Goal: Task Accomplishment & Management: Manage account settings

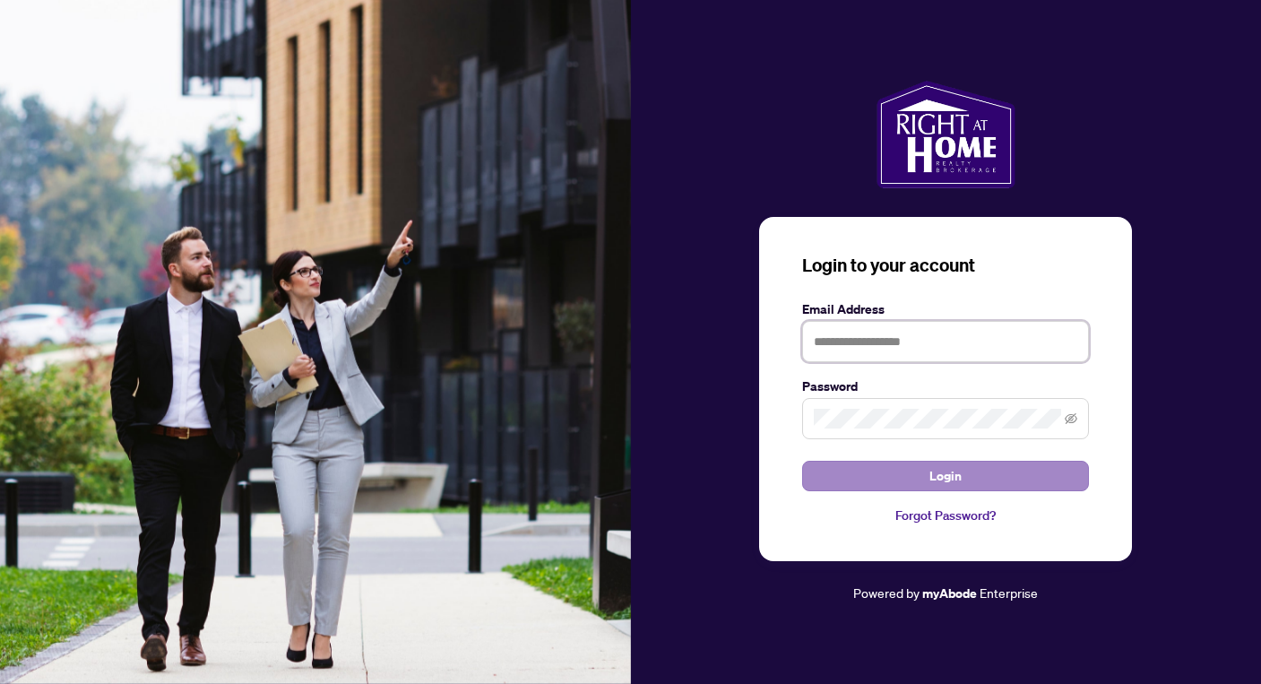
type input "**********"
click at [906, 435] on form "**********" at bounding box center [945, 395] width 287 height 192
click at [920, 471] on button "Login" at bounding box center [945, 476] width 287 height 30
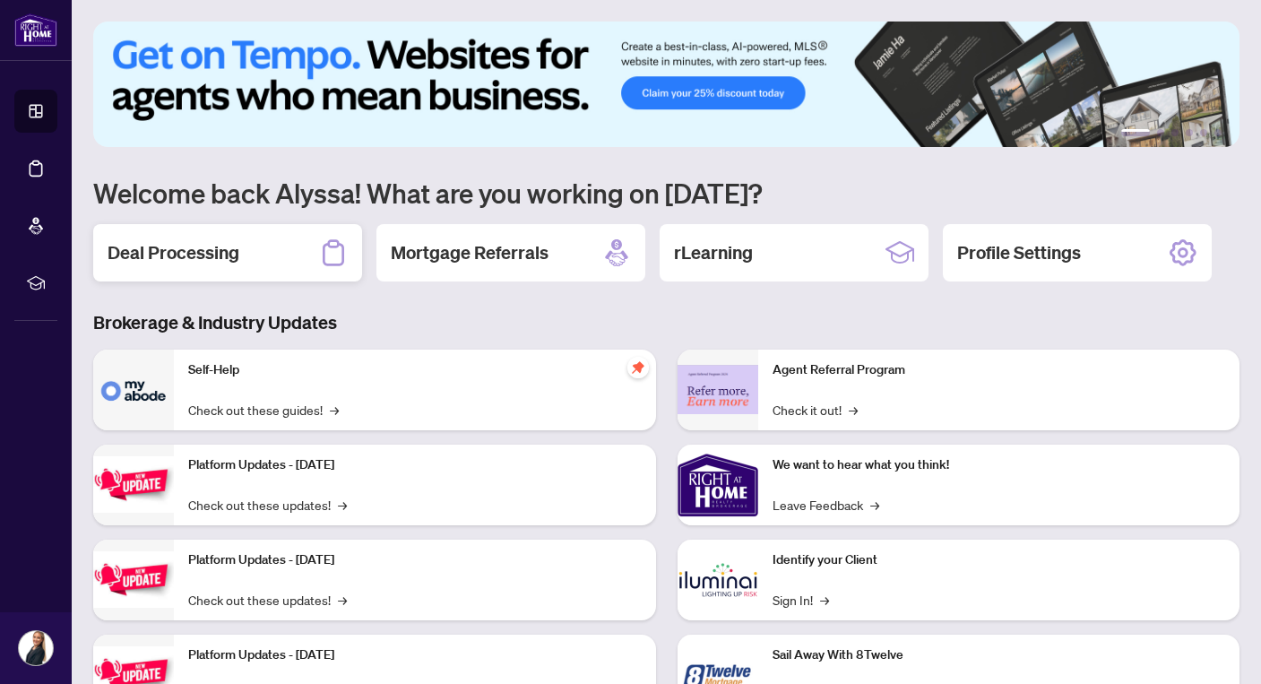
click at [295, 254] on div "Deal Processing" at bounding box center [227, 252] width 269 height 57
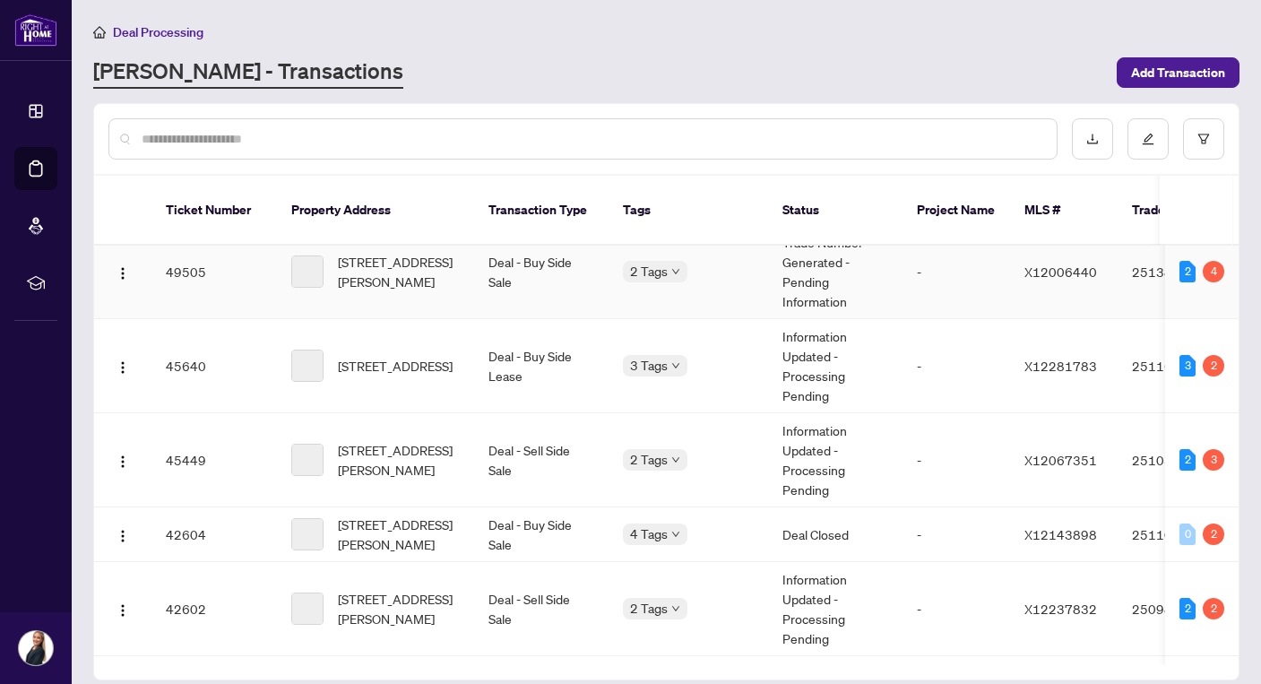
scroll to position [23, 0]
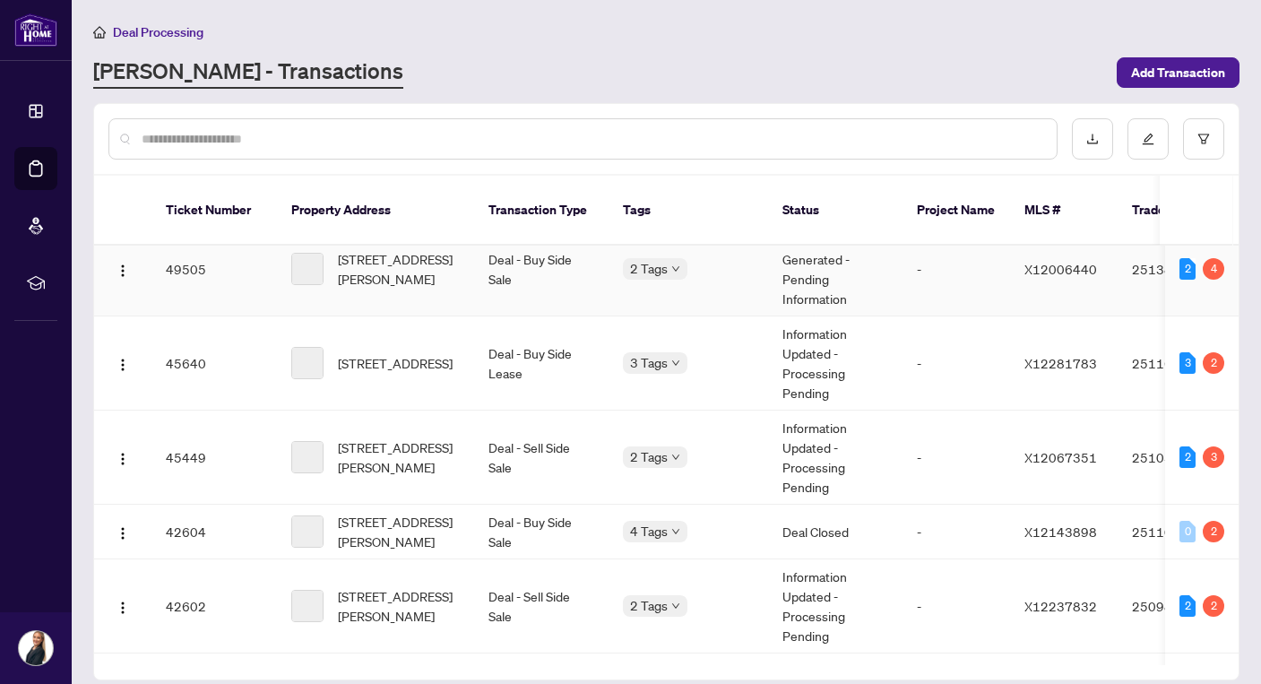
click at [465, 279] on td "[STREET_ADDRESS][PERSON_NAME]" at bounding box center [375, 269] width 197 height 94
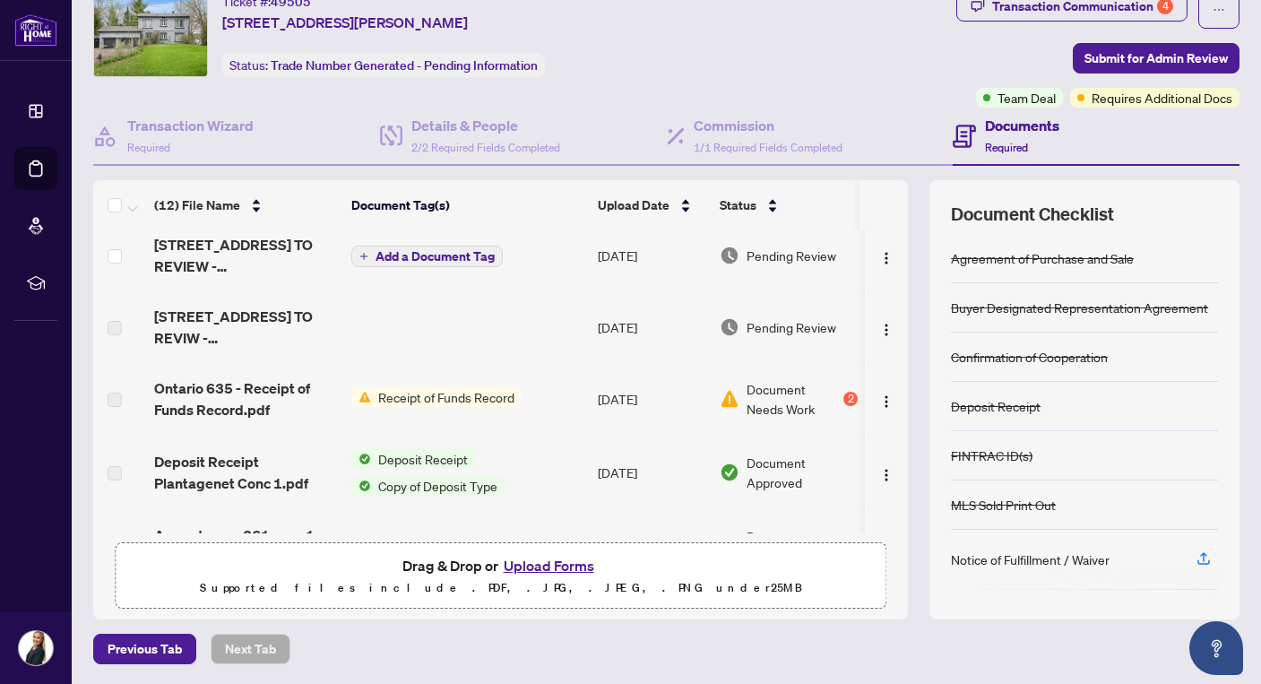
scroll to position [76, 0]
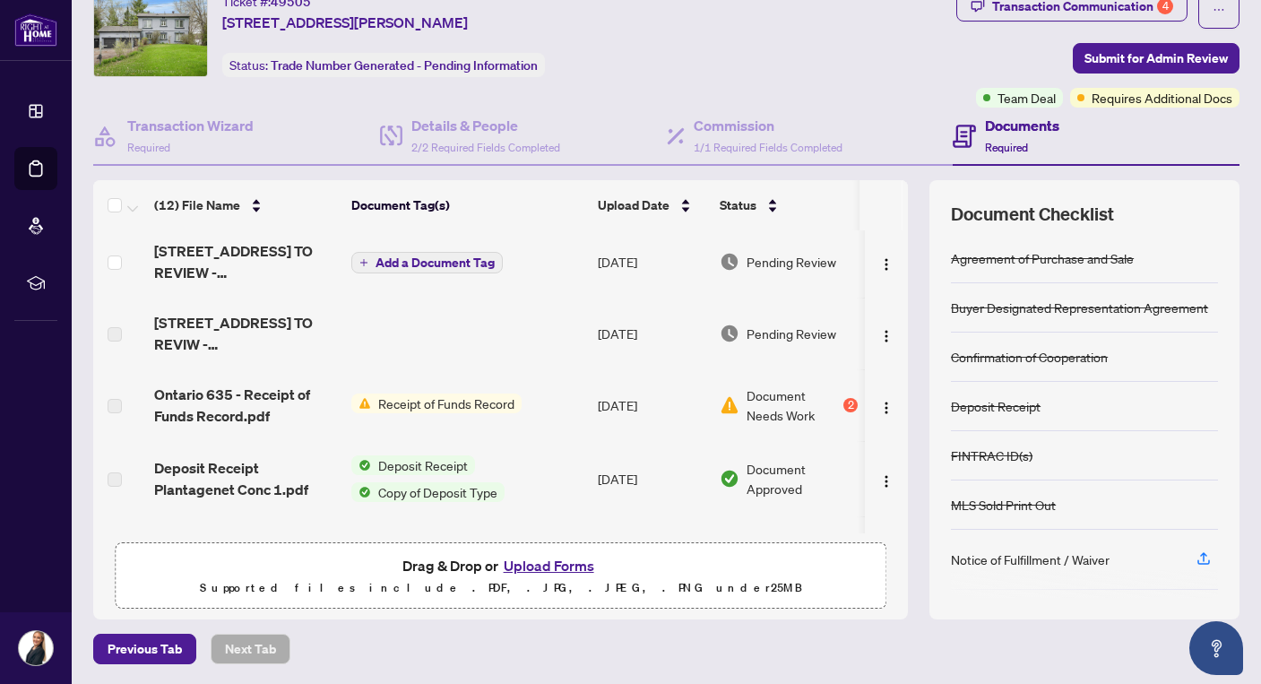
click at [307, 339] on span "[STREET_ADDRESS] TO REVIW - [PERSON_NAME].pdf" at bounding box center [245, 333] width 183 height 43
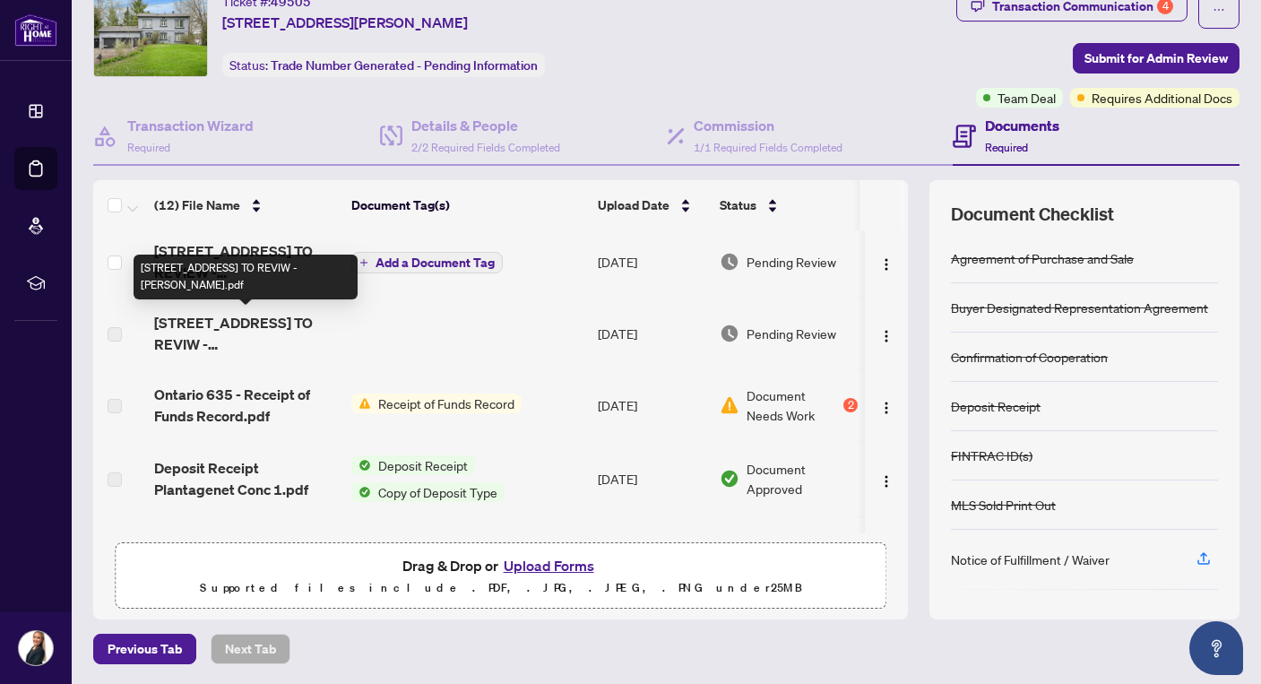
click at [307, 339] on span "[STREET_ADDRESS] TO REVIW - [PERSON_NAME].pdf" at bounding box center [245, 333] width 183 height 43
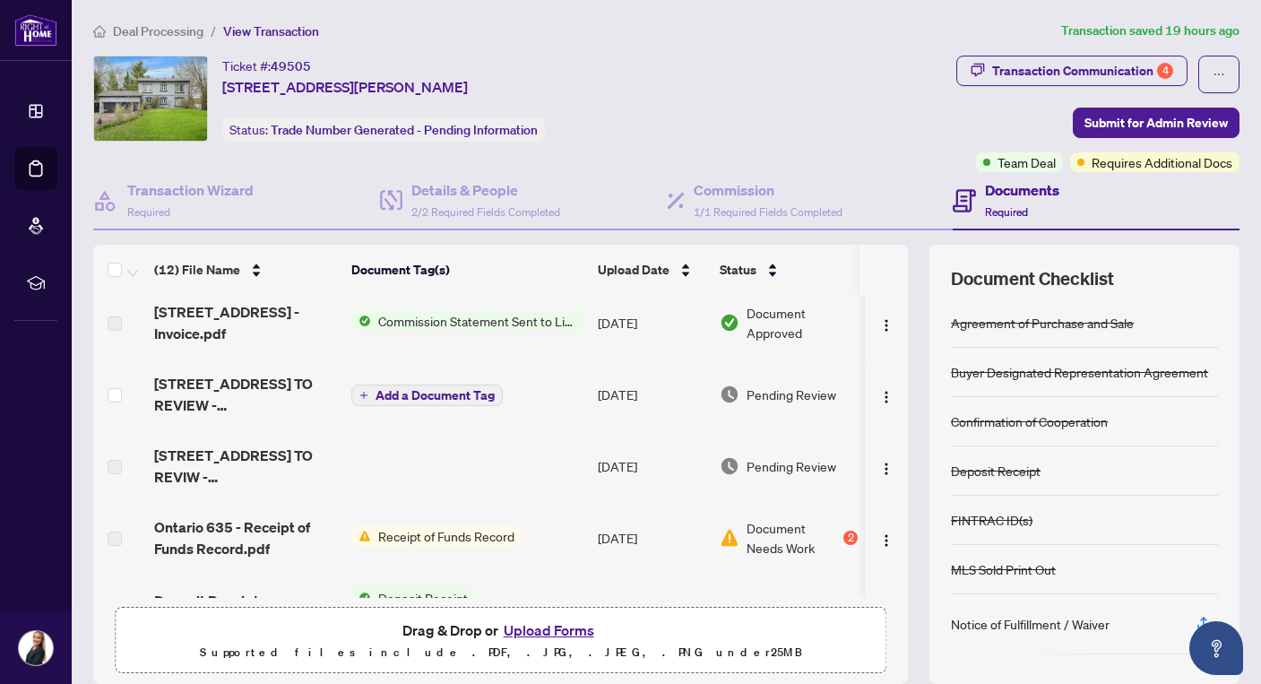
scroll to position [0, 3]
click at [1011, 155] on span "Team Deal" at bounding box center [1026, 162] width 58 height 20
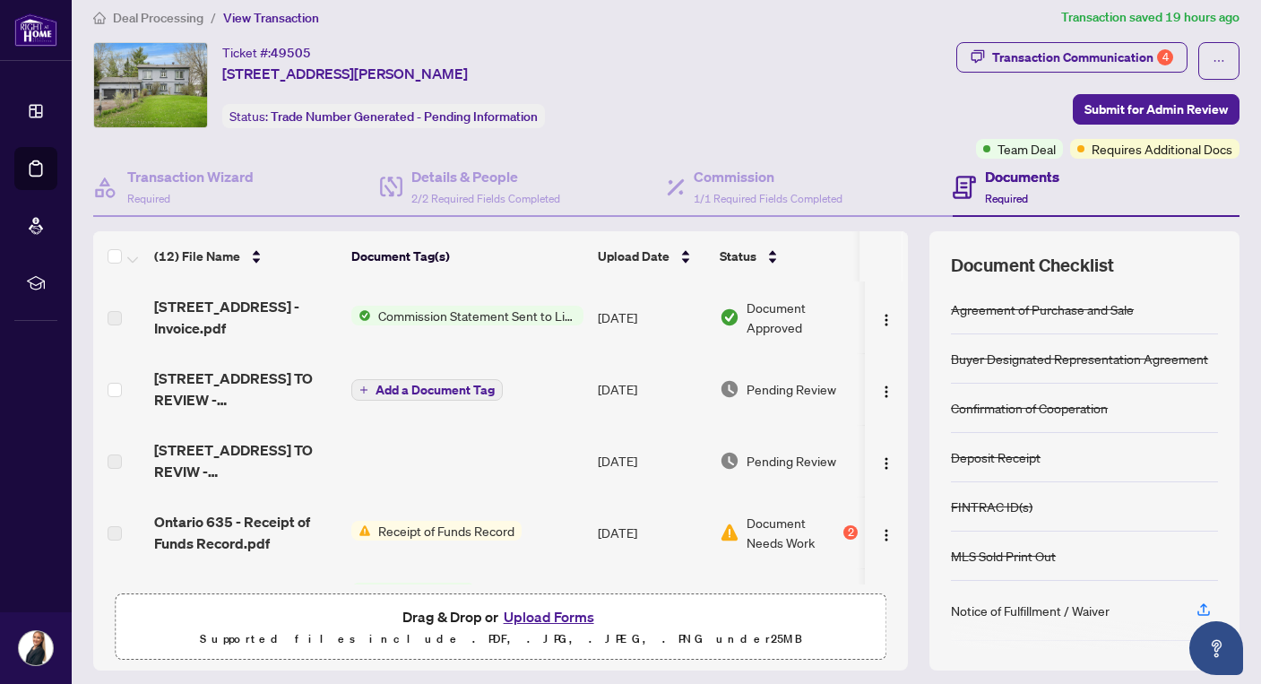
scroll to position [0, 0]
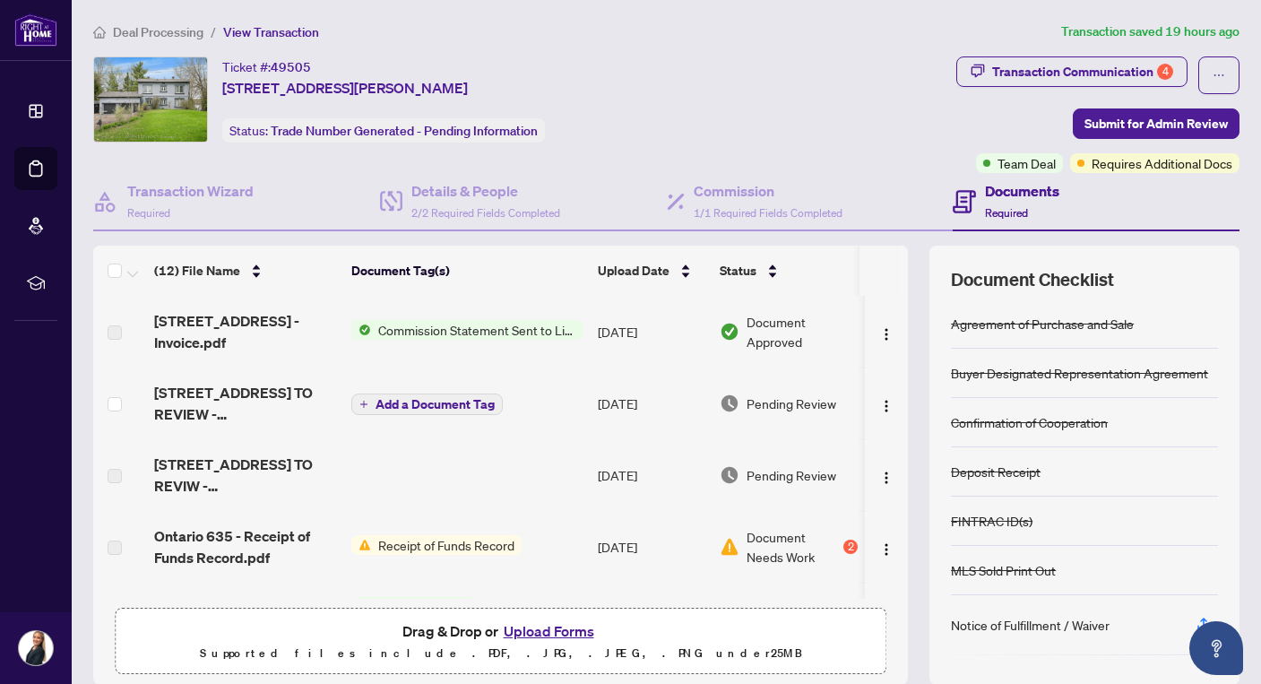
click at [468, 62] on div "Ticket #: 49505 [STREET_ADDRESS][PERSON_NAME]" at bounding box center [345, 77] width 246 height 42
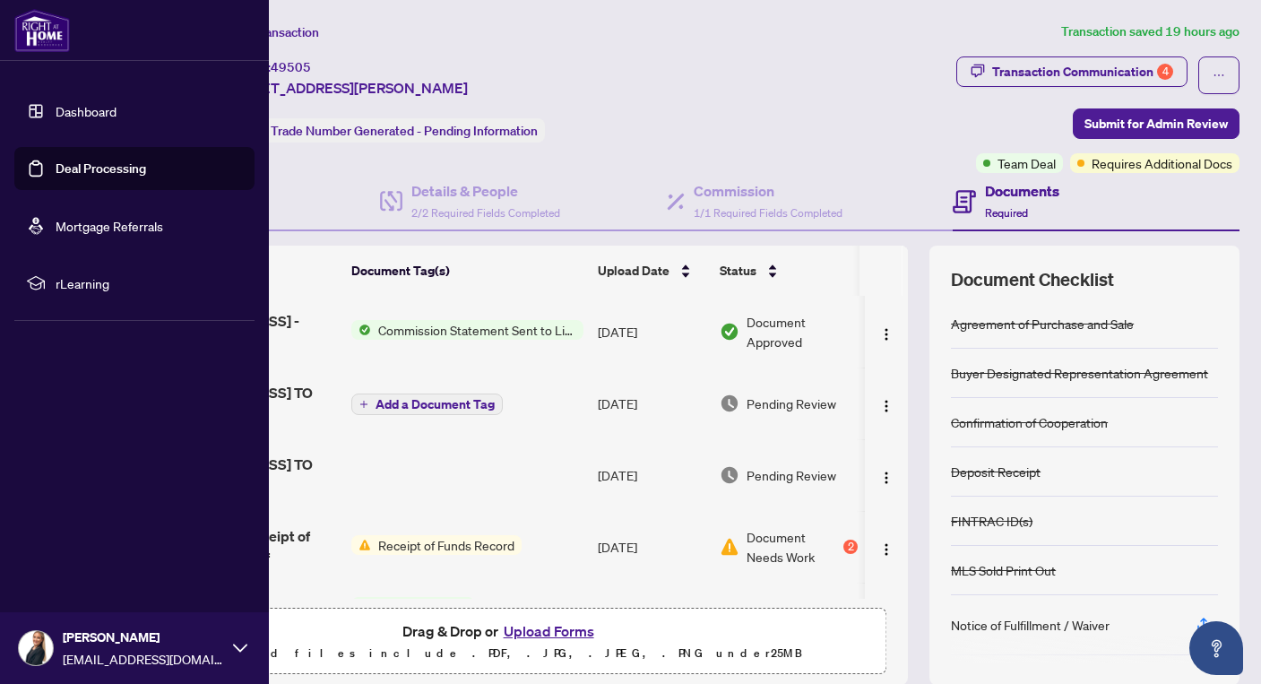
click at [82, 177] on link "Deal Processing" at bounding box center [101, 168] width 91 height 16
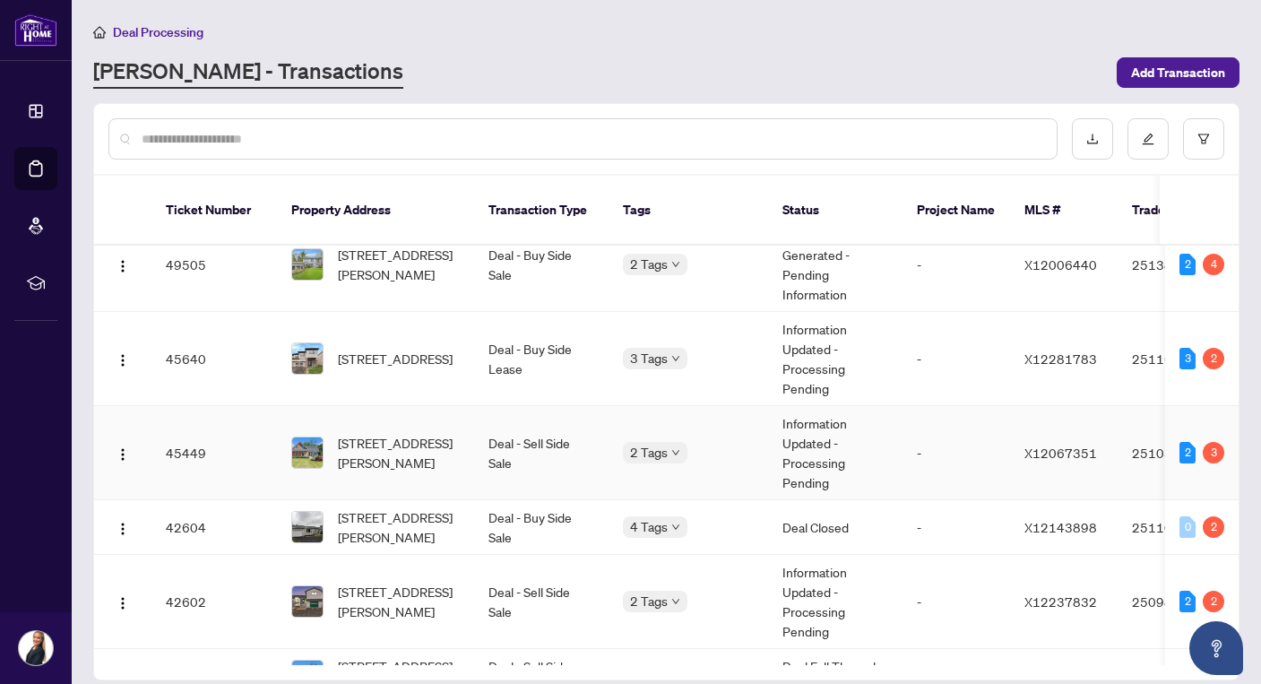
scroll to position [89, 0]
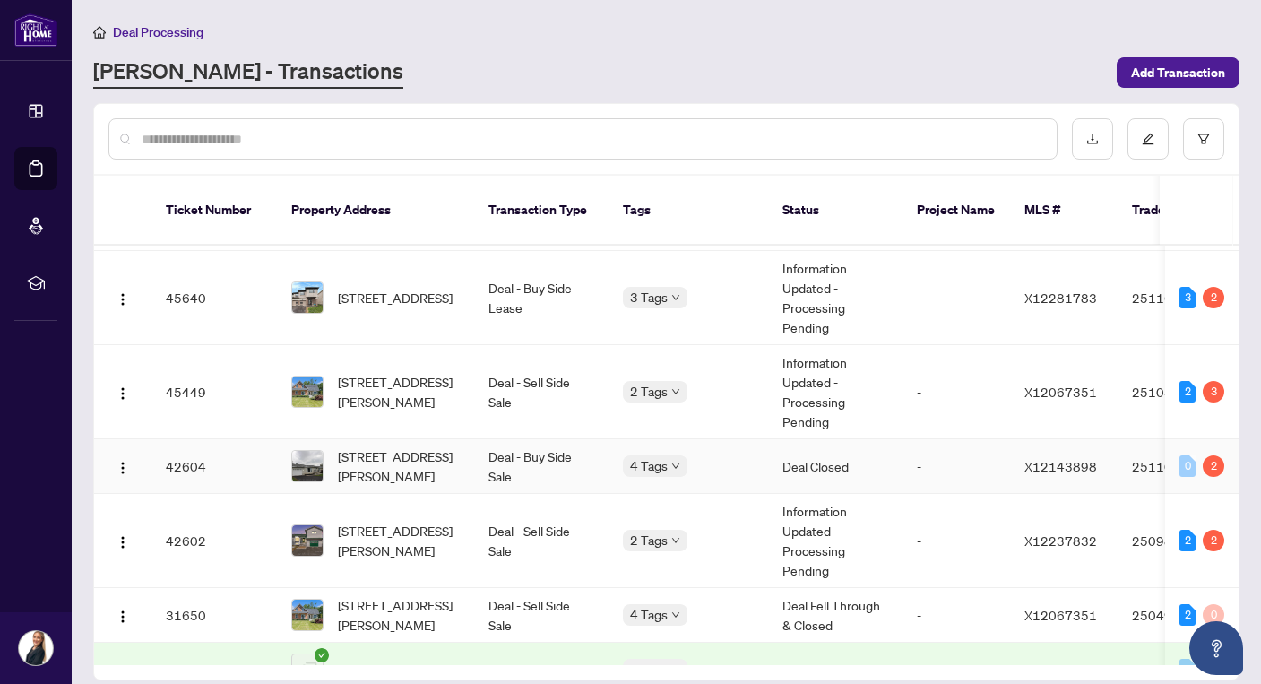
click at [431, 384] on span "[STREET_ADDRESS][PERSON_NAME]" at bounding box center [399, 391] width 122 height 39
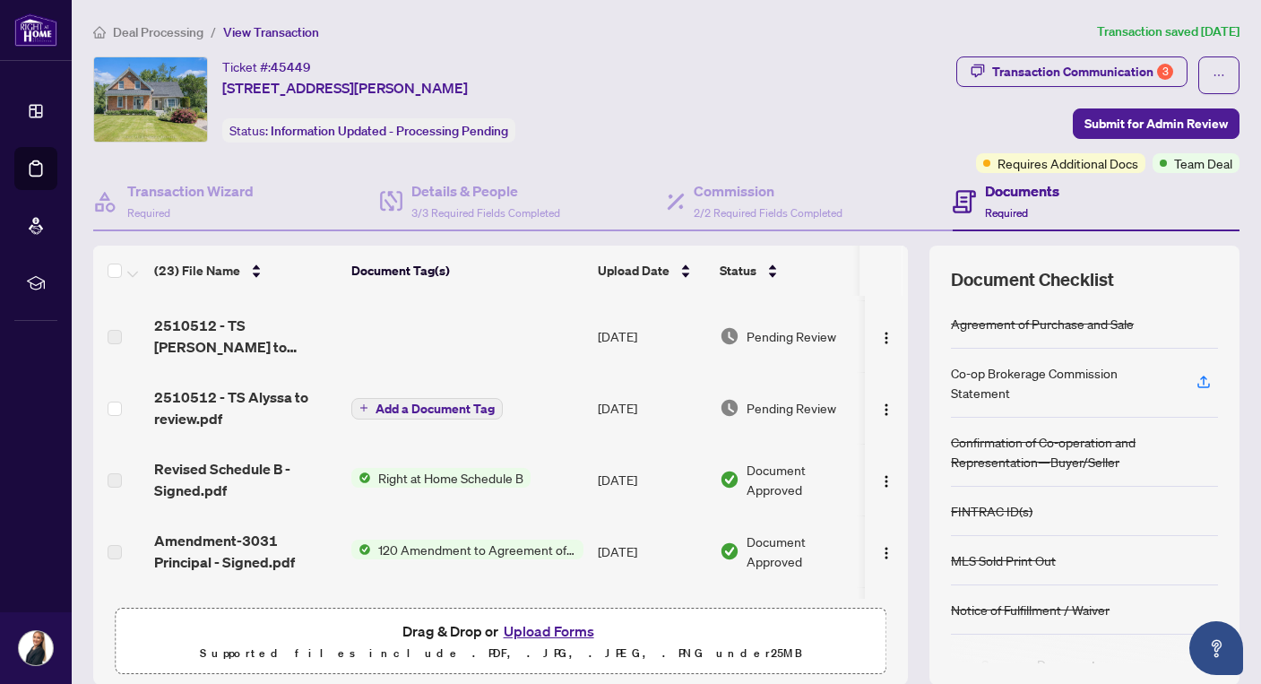
scroll to position [74, 0]
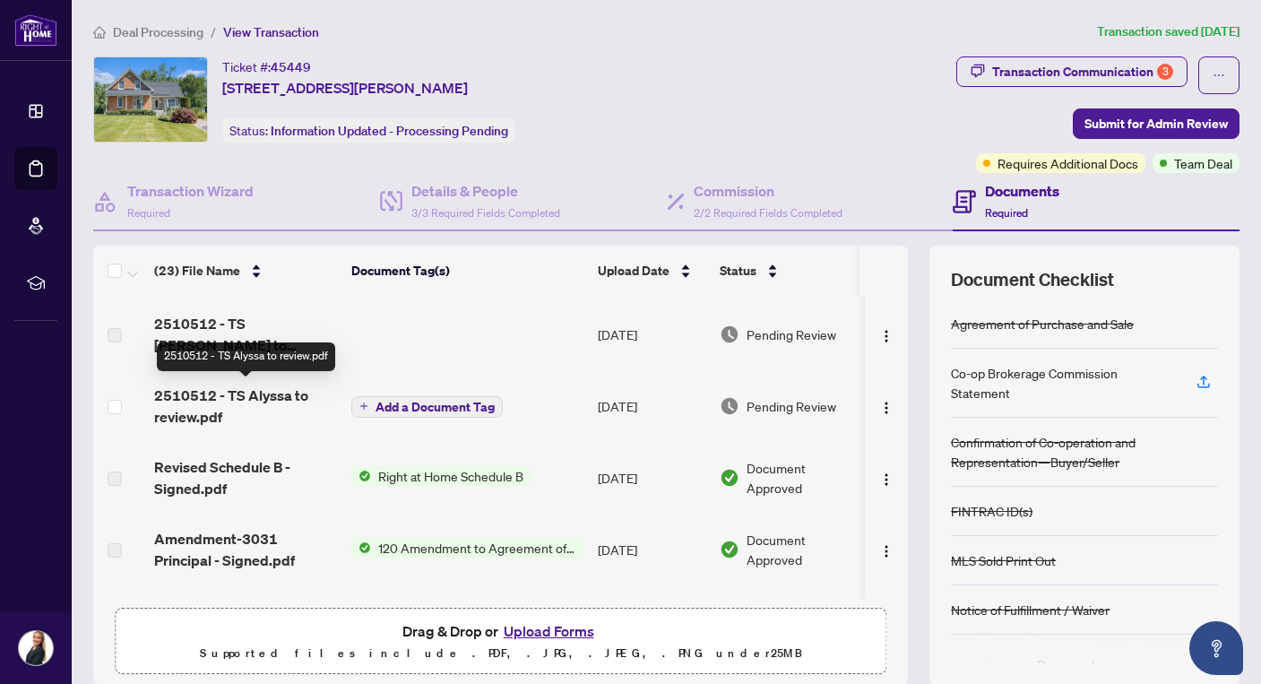
click at [252, 400] on span "2510512 - TS Alyssa to review.pdf" at bounding box center [245, 405] width 183 height 43
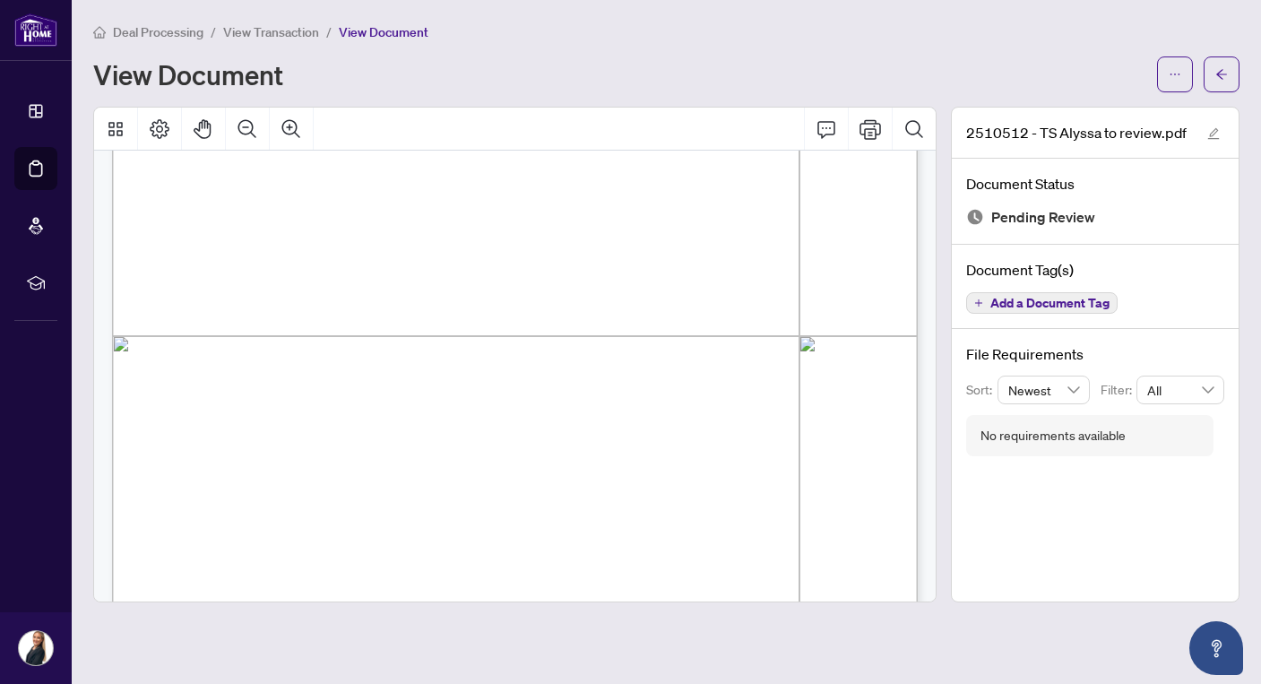
scroll to position [416, 0]
drag, startPoint x: 730, startPoint y: 275, endPoint x: 694, endPoint y: 275, distance: 36.7
click at [694, 275] on div "Page 1" at bounding box center [704, 518] width 1184 height 1531
click at [1177, 72] on icon "ellipsis" at bounding box center [1174, 74] width 13 height 13
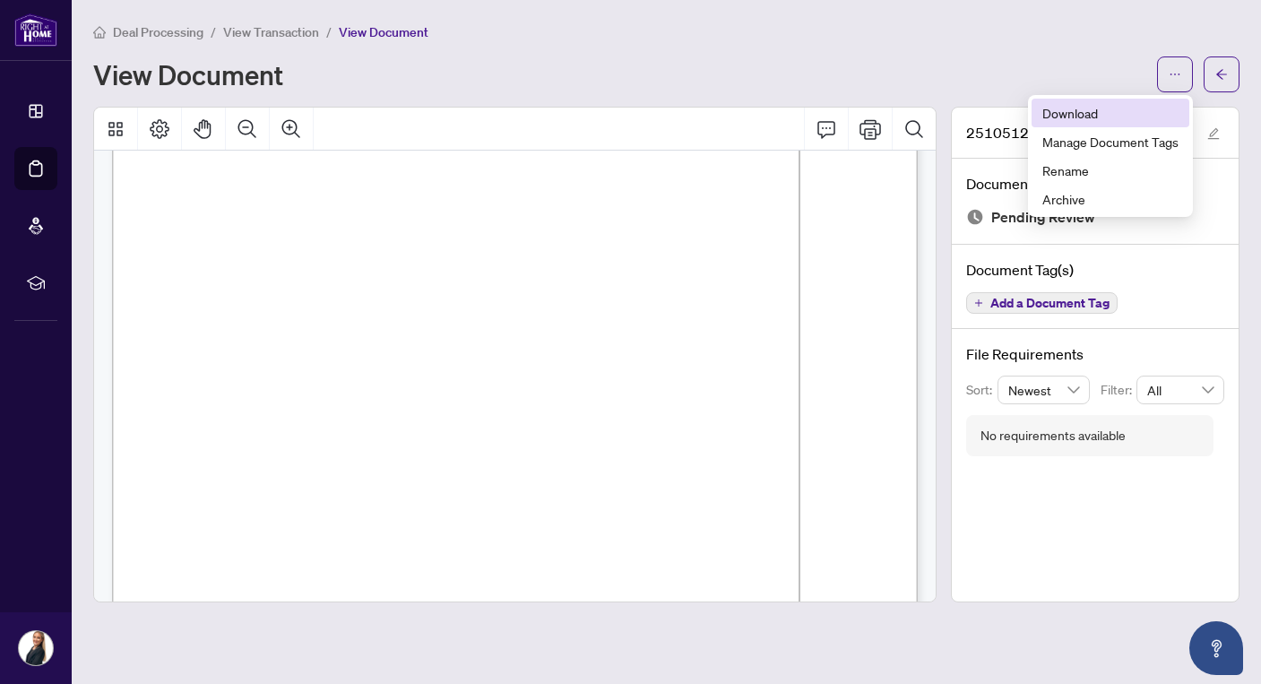
click at [1098, 115] on span "Download" at bounding box center [1110, 113] width 136 height 20
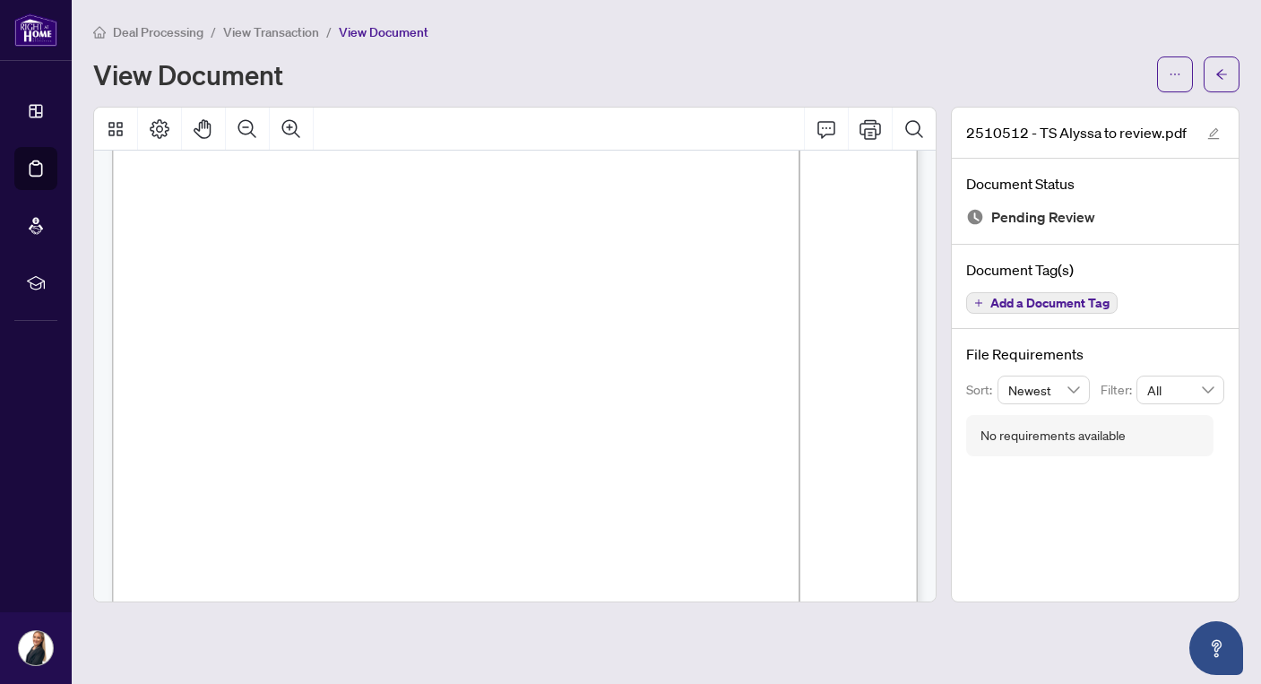
scroll to position [0, 0]
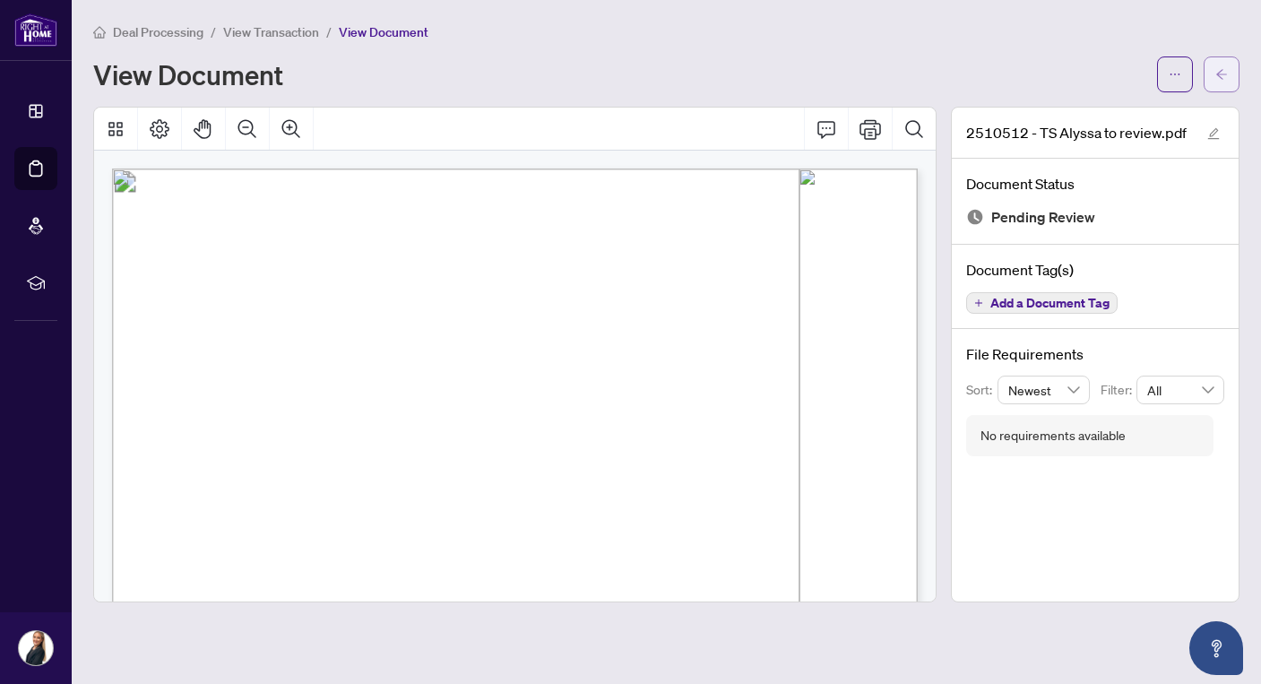
click at [1235, 72] on button "button" at bounding box center [1221, 74] width 36 height 36
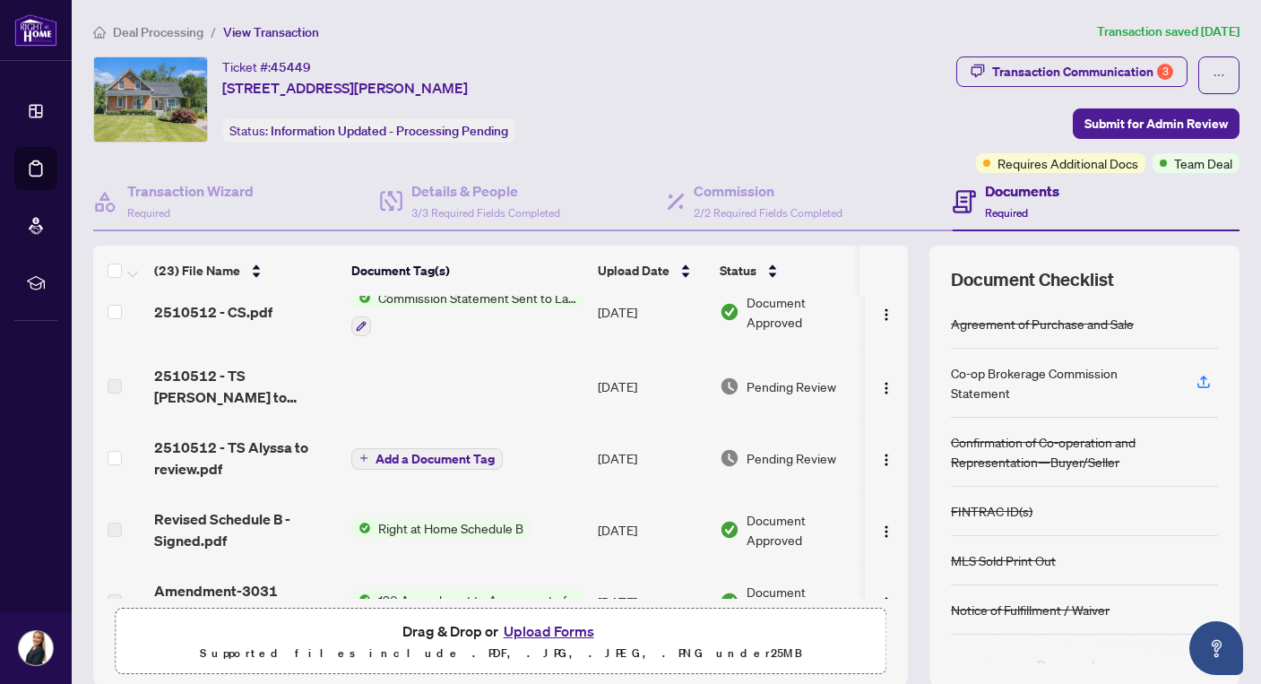
scroll to position [25, 0]
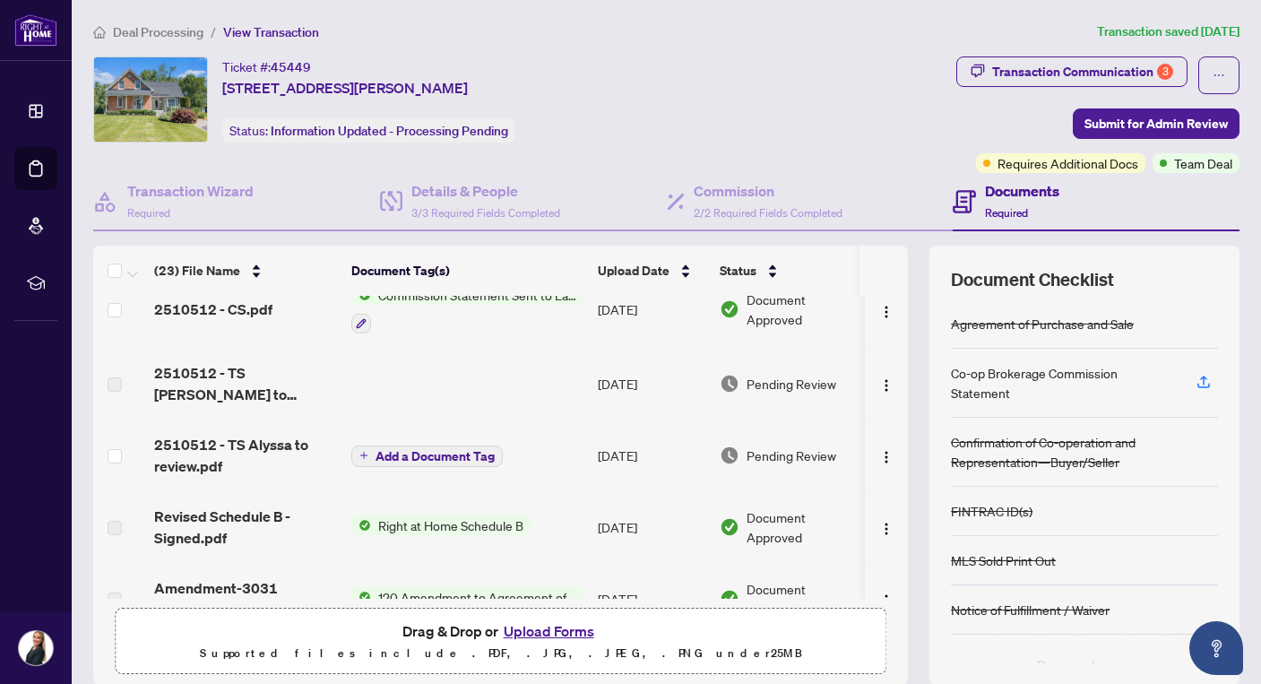
click at [551, 630] on button "Upload Forms" at bounding box center [548, 630] width 101 height 23
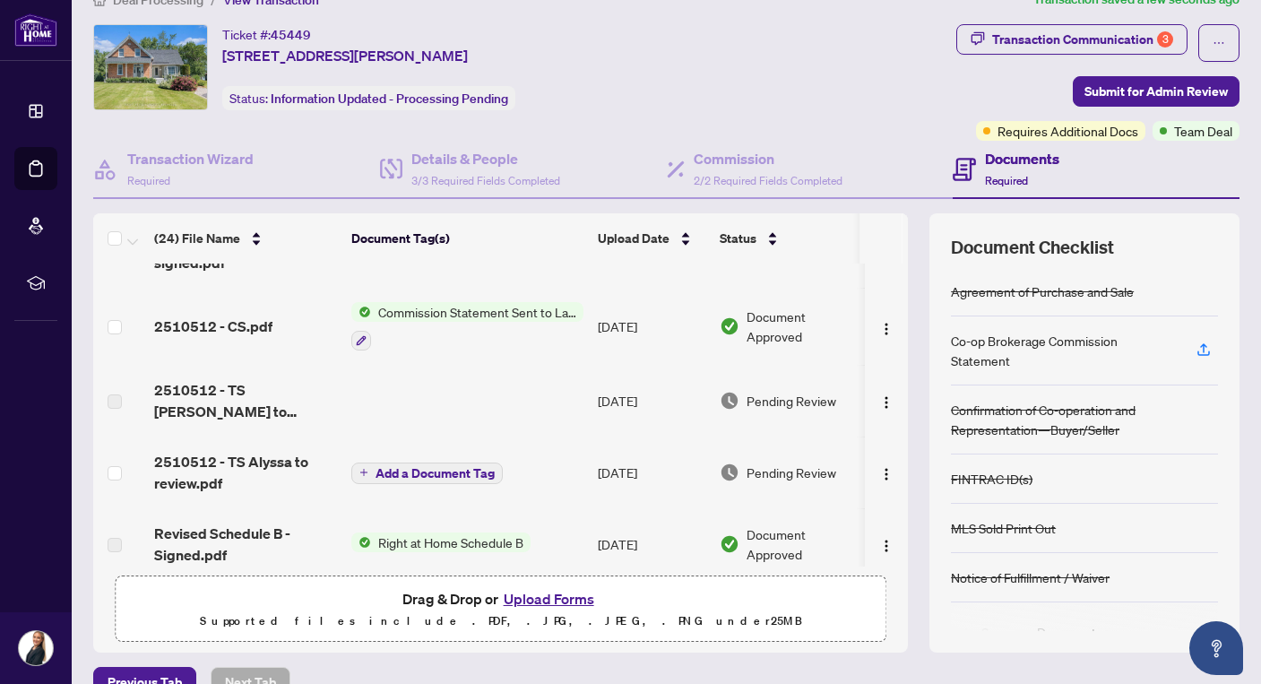
scroll to position [0, 0]
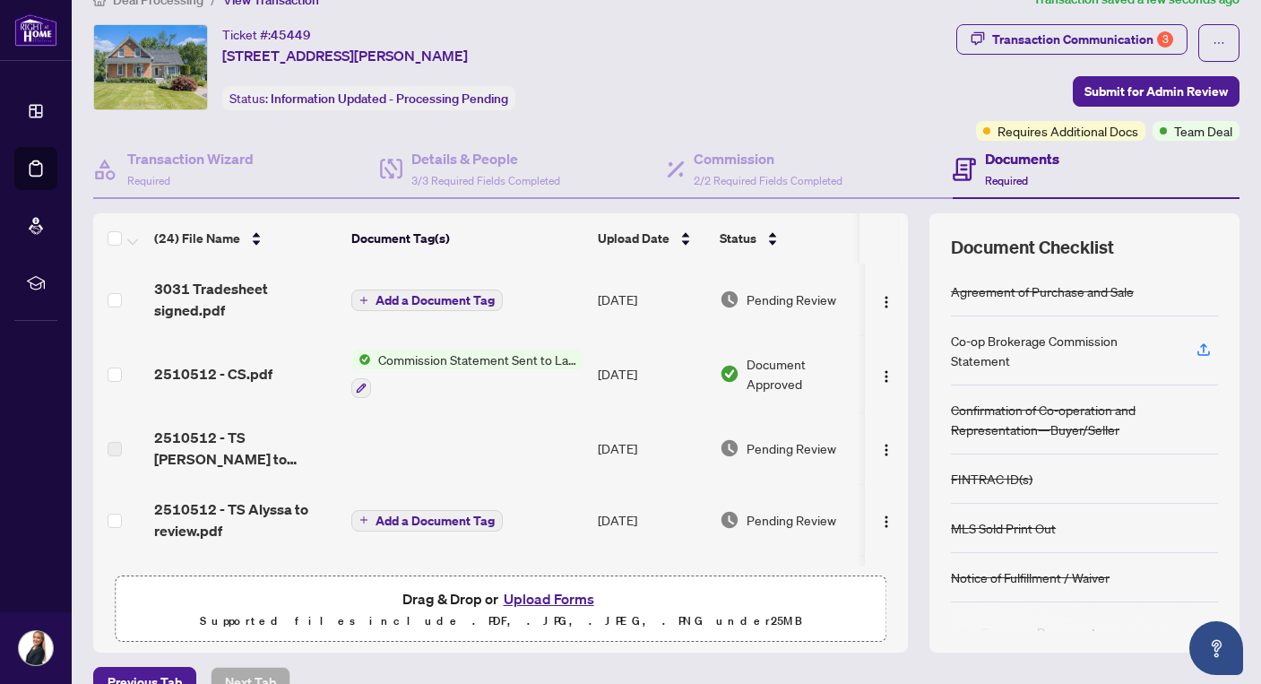
click at [463, 294] on span "Add a Document Tag" at bounding box center [434, 300] width 119 height 13
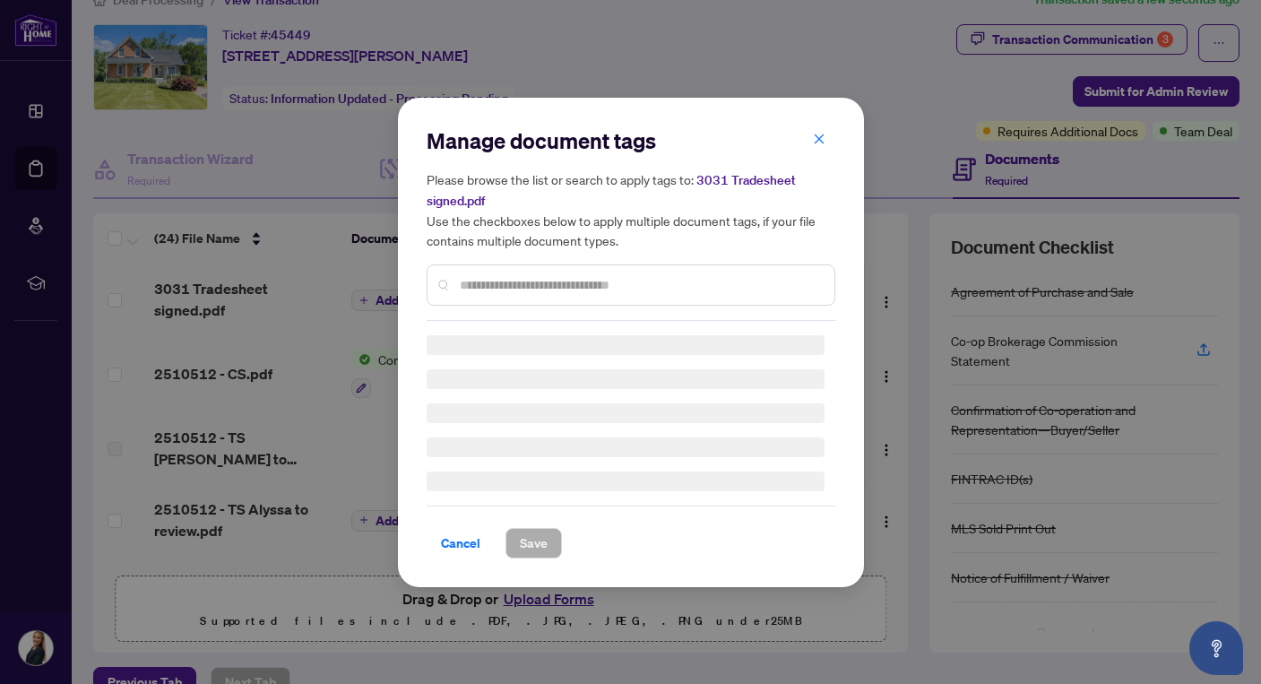
click at [511, 304] on div "Manage document tags Please browse the list or search to apply tags to: 3031 Tr…" at bounding box center [631, 342] width 409 height 432
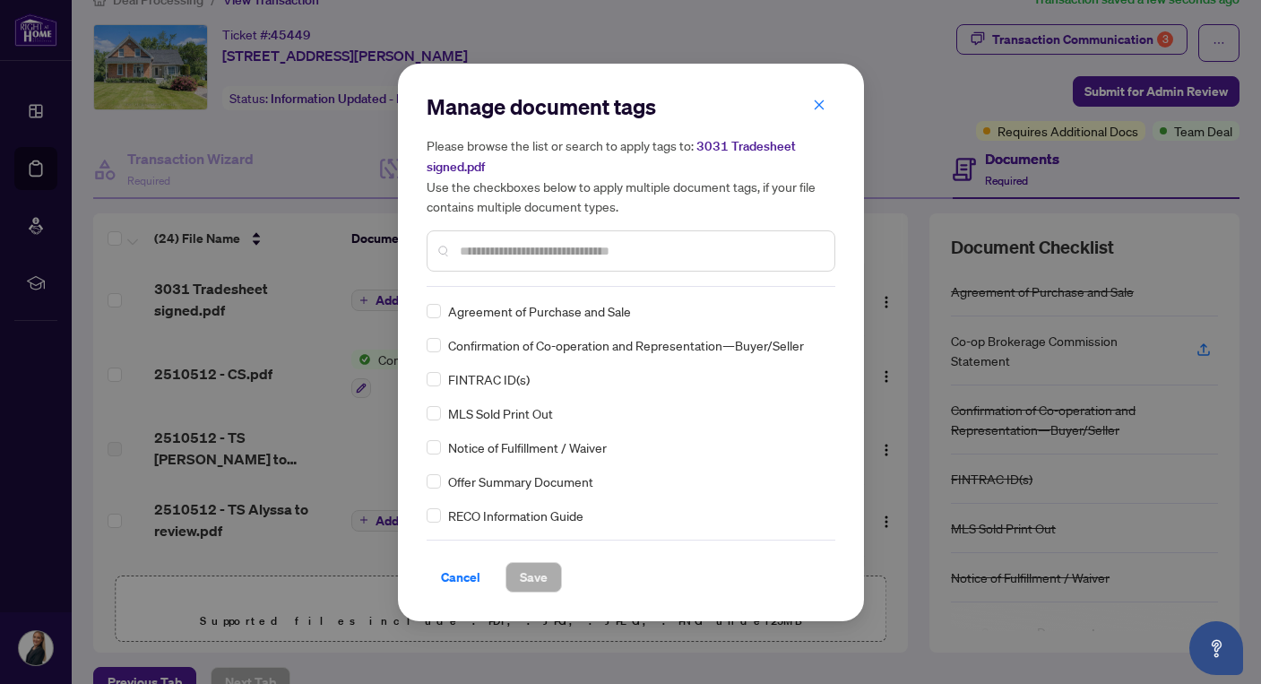
click at [512, 255] on input "text" at bounding box center [640, 251] width 360 height 20
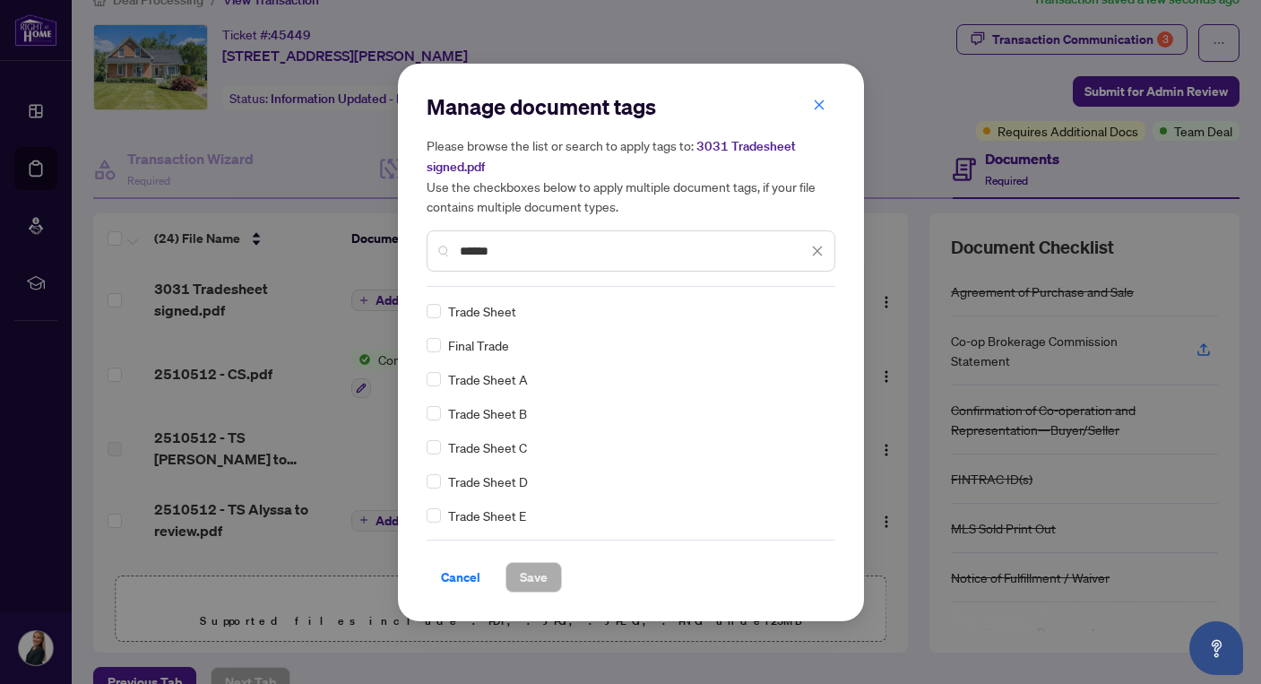
type input "*****"
click at [532, 579] on span "Save" at bounding box center [534, 577] width 28 height 29
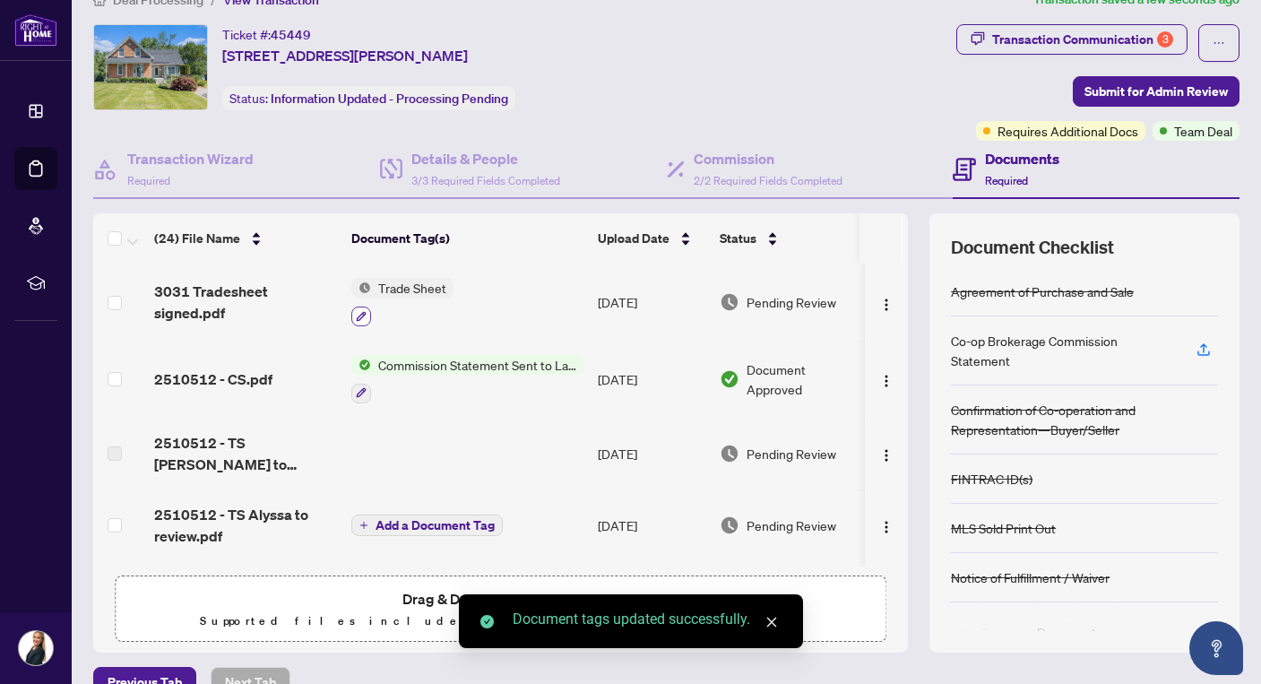
click at [364, 313] on icon "button" at bounding box center [361, 316] width 11 height 11
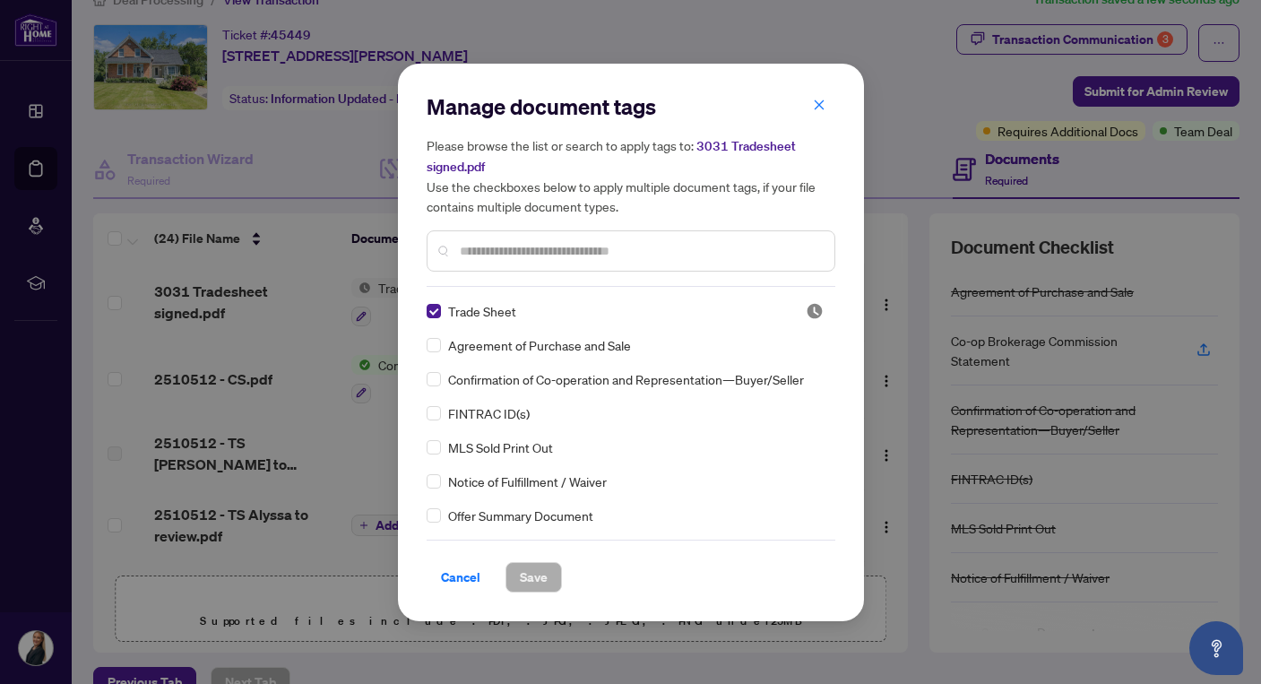
click at [525, 243] on input "text" at bounding box center [640, 251] width 360 height 20
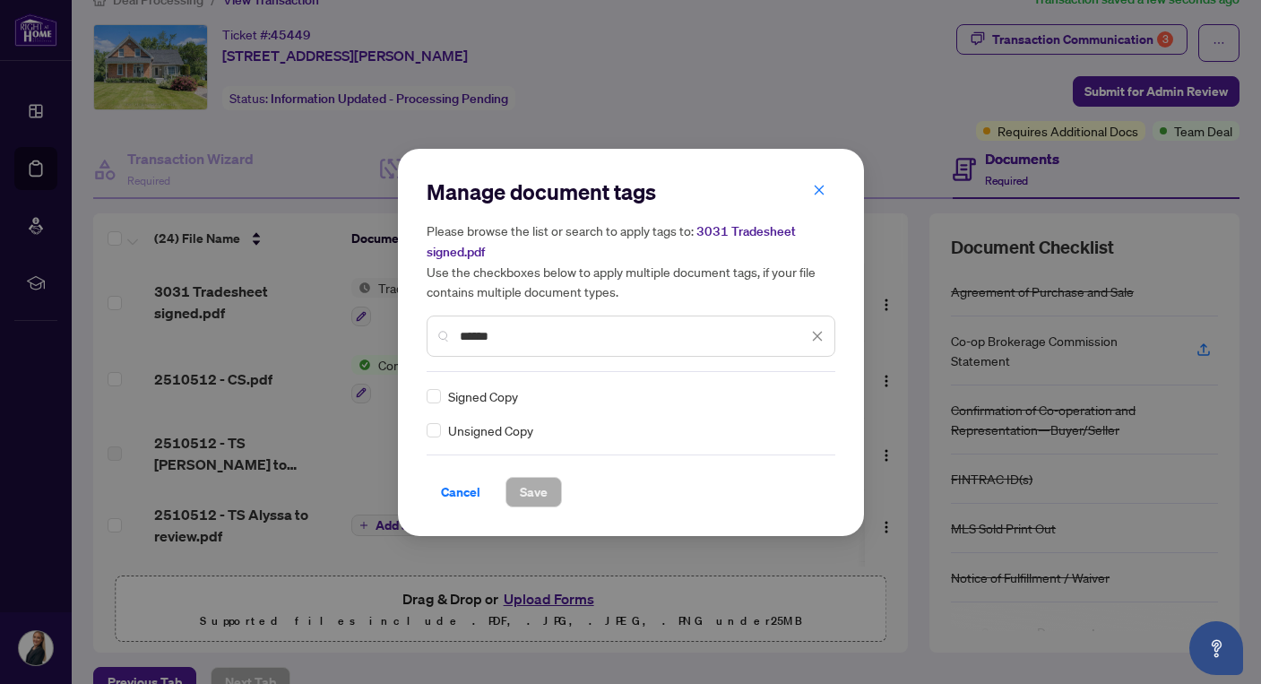
type input "******"
click at [552, 500] on button "Save" at bounding box center [533, 492] width 56 height 30
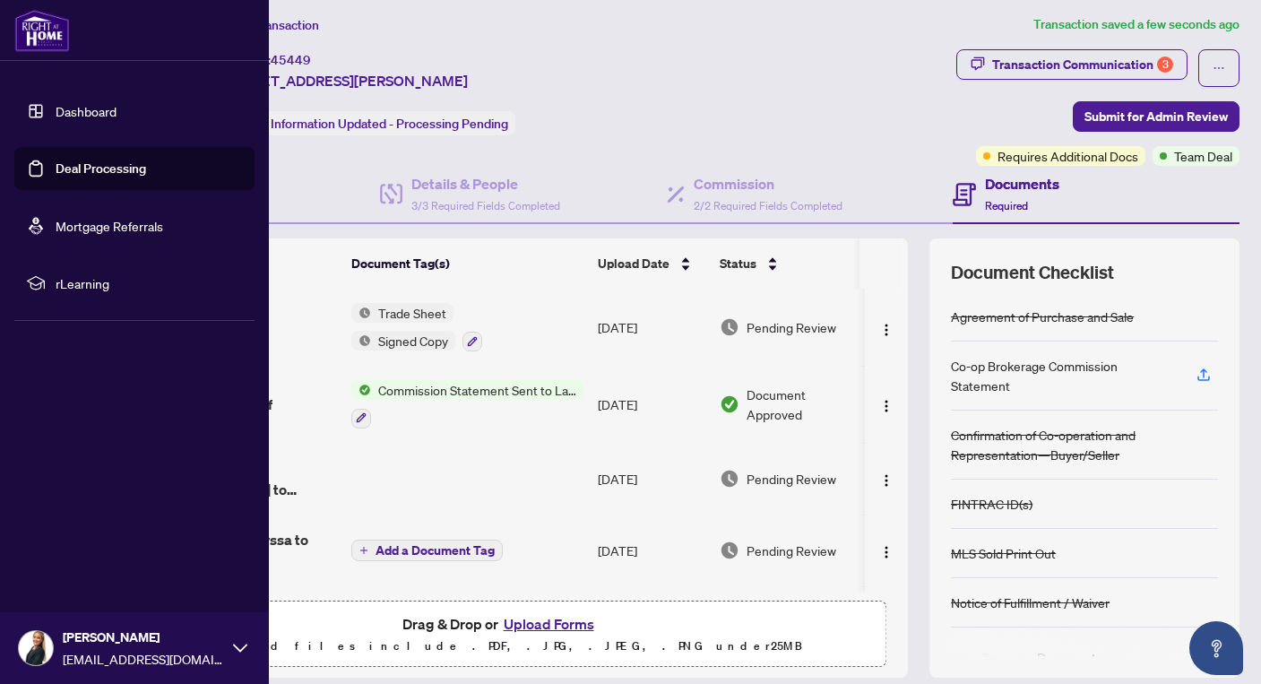
click at [73, 103] on link "Dashboard" at bounding box center [86, 111] width 61 height 16
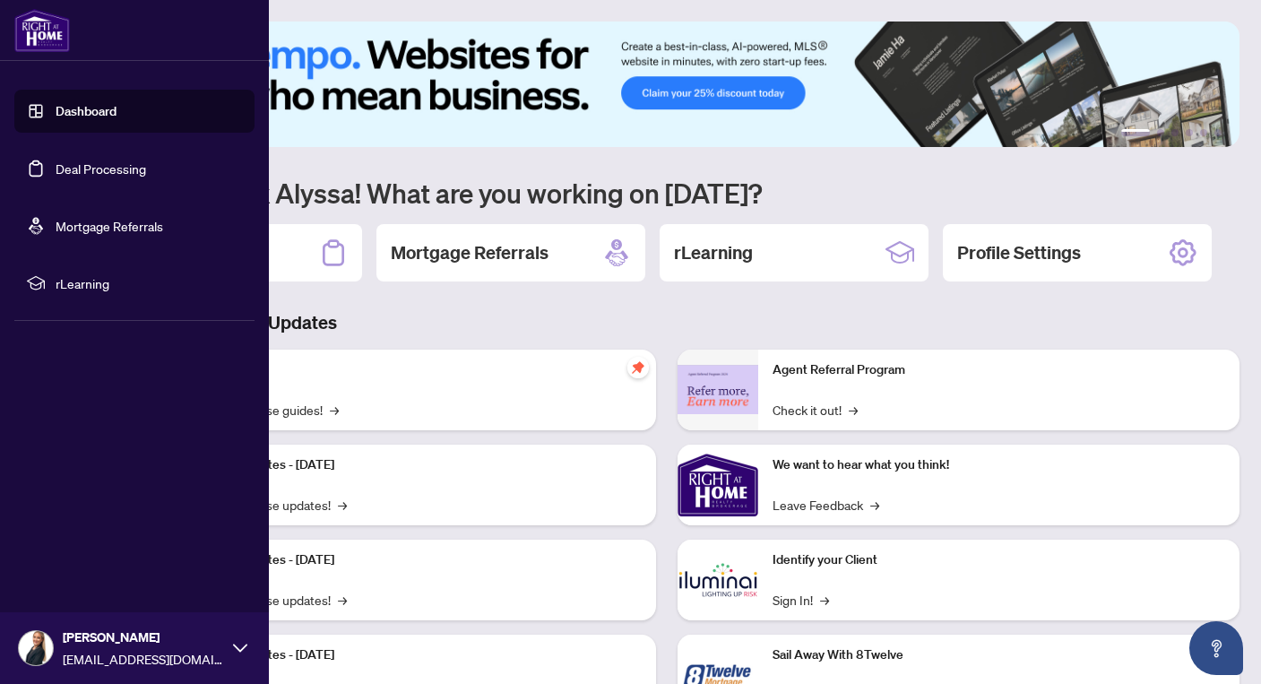
click at [43, 646] on img at bounding box center [36, 648] width 34 height 34
click at [82, 544] on span "Logout" at bounding box center [72, 541] width 40 height 29
